Goal: Task Accomplishment & Management: Manage account settings

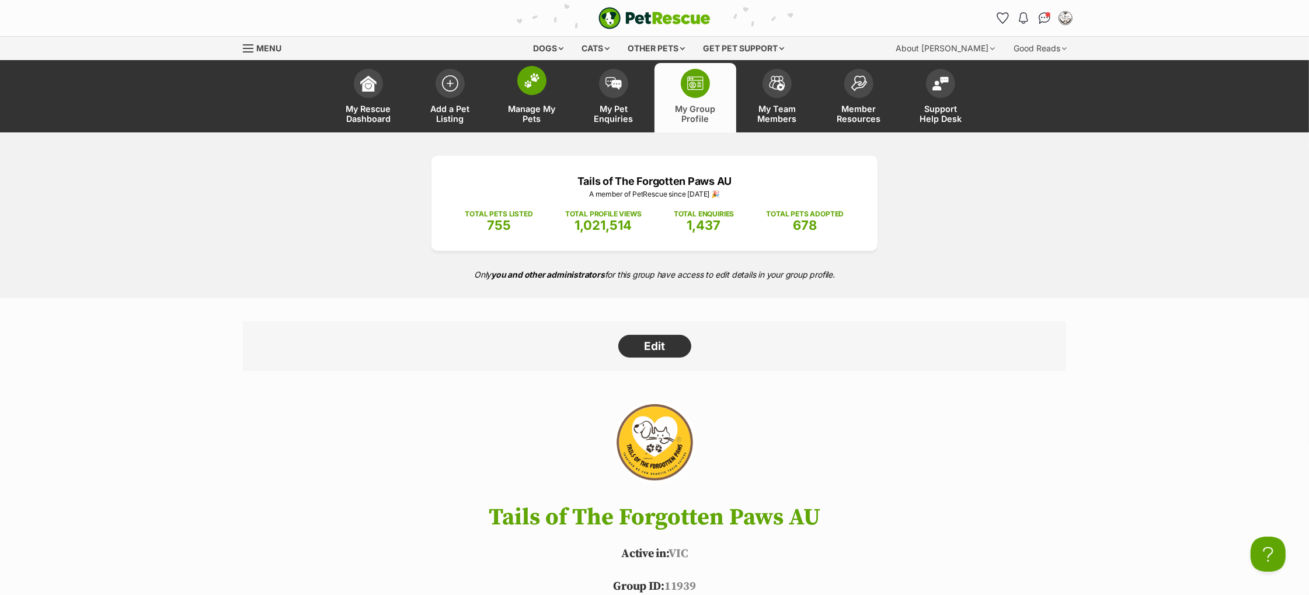
click at [535, 78] on img at bounding box center [532, 80] width 16 height 15
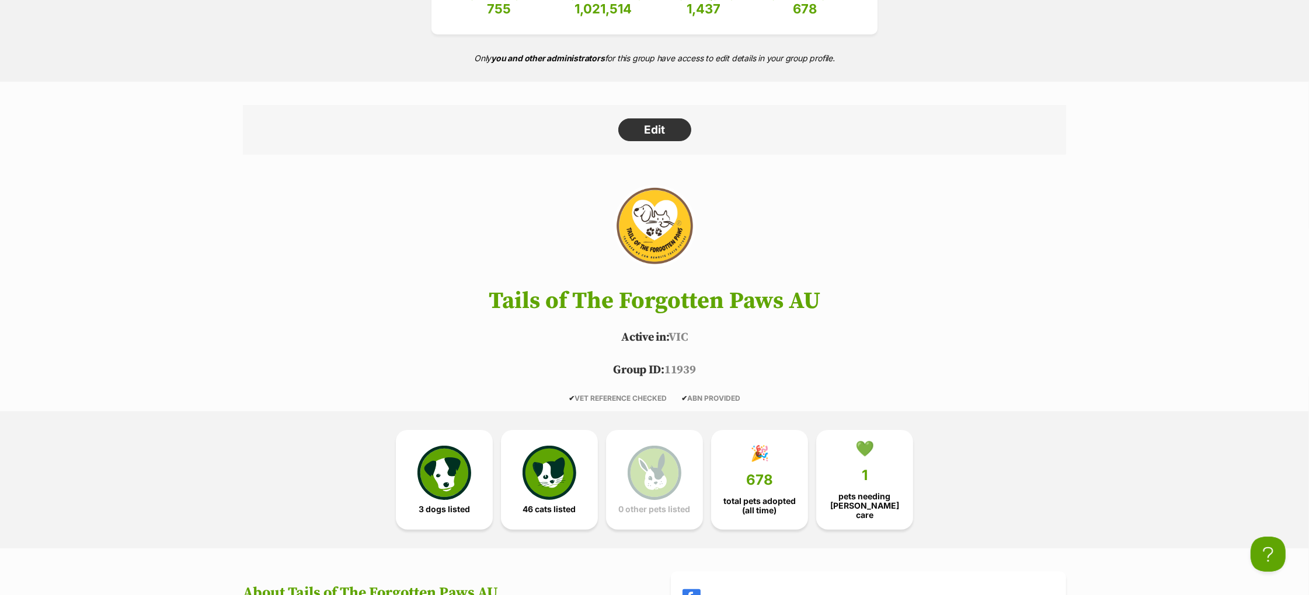
scroll to position [217, 0]
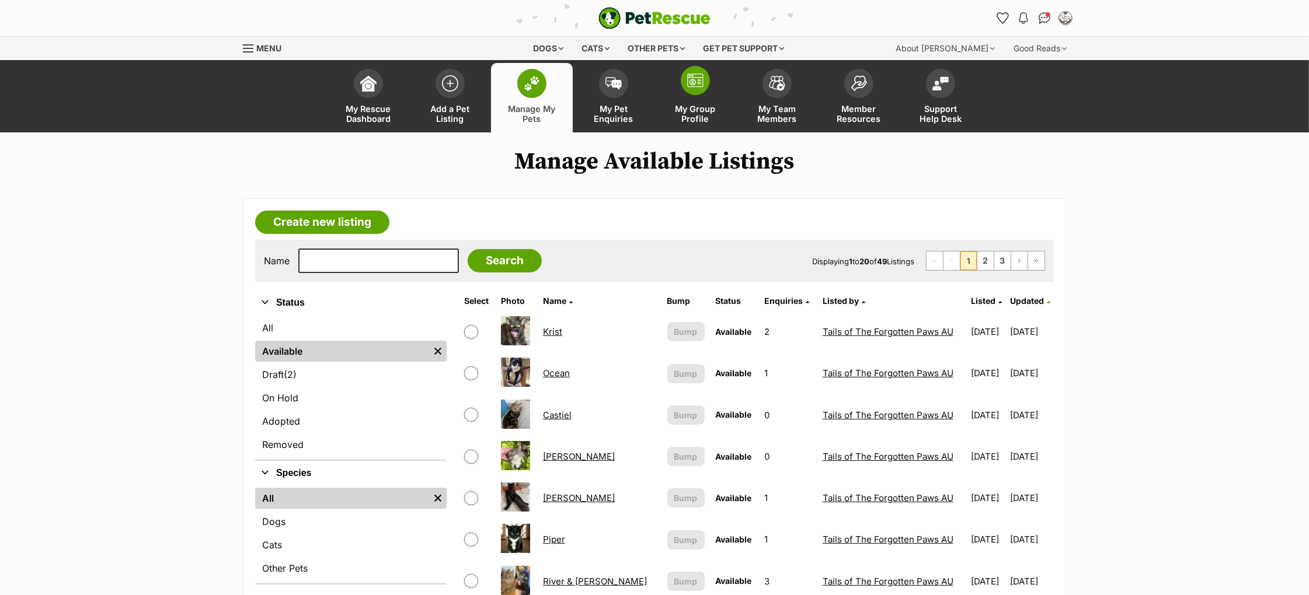
click at [688, 98] on link "My Group Profile" at bounding box center [695, 97] width 82 height 69
